Goal: Navigation & Orientation: Find specific page/section

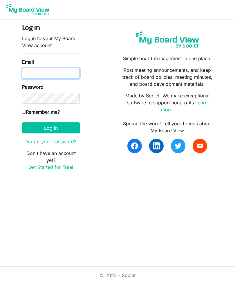
click at [58, 70] on input "Email" at bounding box center [51, 73] width 58 height 11
type input "[EMAIL_ADDRESS][DOMAIN_NAME]"
click at [26, 112] on input "Remember me?" at bounding box center [24, 112] width 4 height 4
checkbox input "true"
click at [54, 129] on button "Log in" at bounding box center [51, 127] width 58 height 11
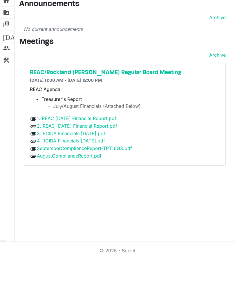
scroll to position [19, 0]
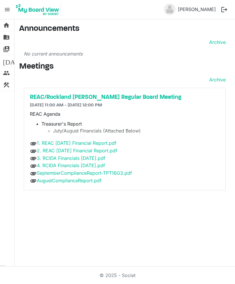
click at [52, 110] on p "REAC Agenda" at bounding box center [125, 113] width 190 height 7
click at [102, 94] on h5 "REAC/Rockland IDA Regular Board Meeting" at bounding box center [125, 97] width 190 height 7
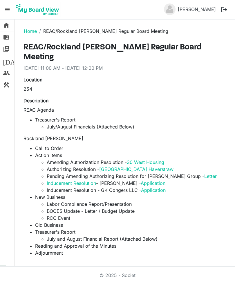
click at [235, 92] on html "menu Rockland IDA Rockland IDA Tim Riley logout home Home folder_shared Files s…" at bounding box center [117, 142] width 235 height 284
